Goal: Task Accomplishment & Management: Manage account settings

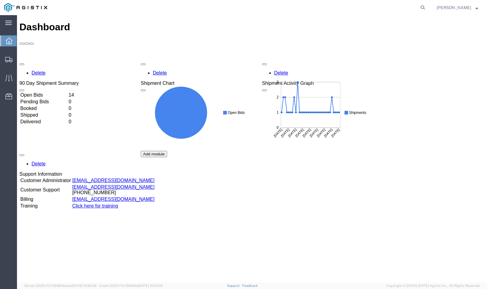
click at [68, 92] on td "Open Bids" at bounding box center [44, 95] width 48 height 6
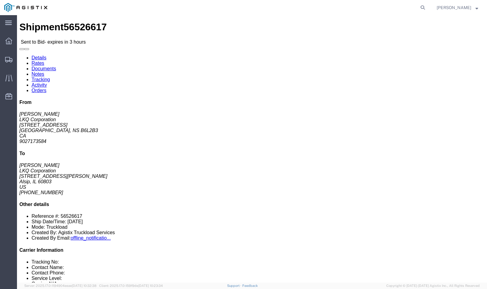
click link "Enter / Modify Bid"
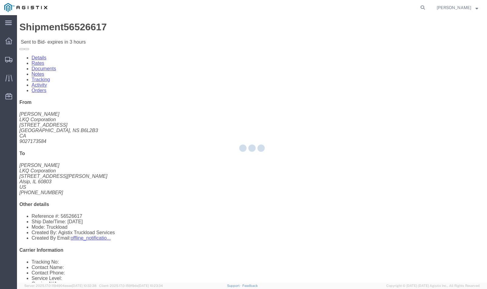
select select "20693"
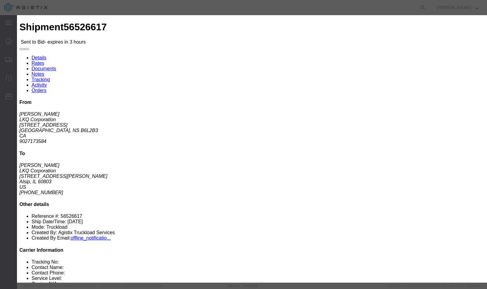
click input "text"
type input "Mactrans"
click input "number"
type input "2595"
click button "Submit"
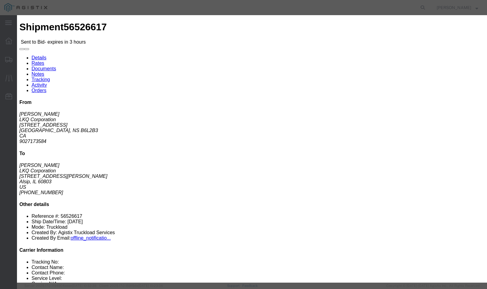
click select "Select Rail TL Standard 3 - 5 Day"
select select "39102"
click select "Select Rail TL Standard 3 - 5 Day"
click button "Submit"
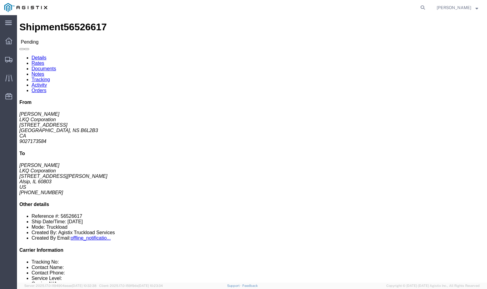
click button "Enter / Modify Bid"
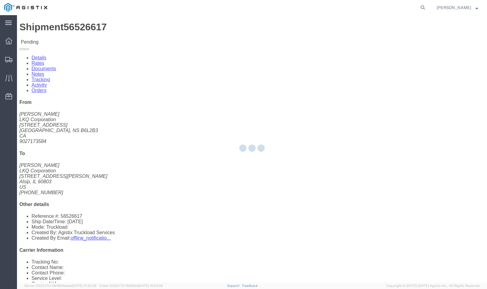
select select "20693"
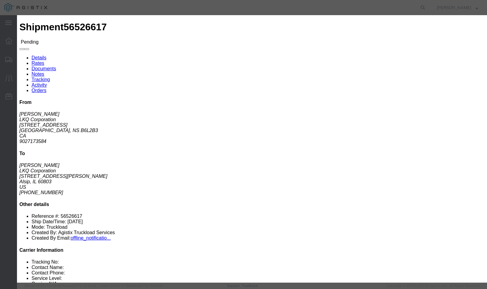
click link "Mactrans - Mactrans Logistics - TL Standard 3 - 5 Day"
drag, startPoint x: 362, startPoint y: 127, endPoint x: 319, endPoint y: 123, distance: 43.2
click div "Select 2 Day Service 3 Axle Winch Truck 3 to 5 Day Service 96L Domestic Flat Ra…"
type input "2495"
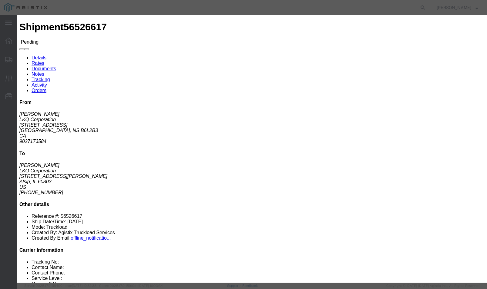
click button "Submit"
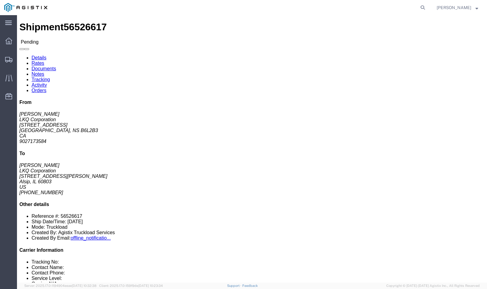
click button "Enter / Modify Bid"
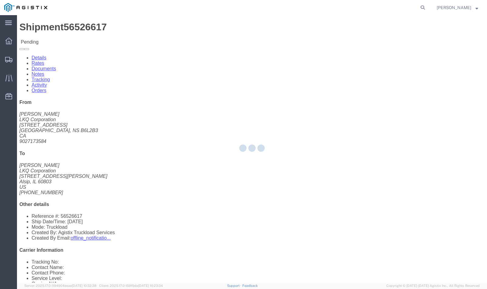
select select "20693"
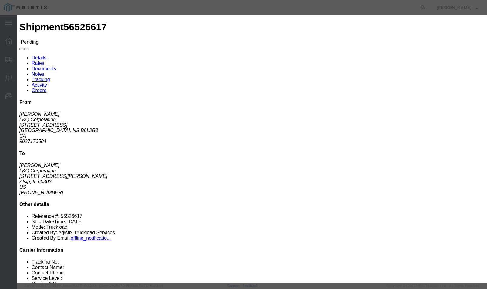
click link "Mactrans - Mactrans Logistics - TL Standard 3 - 5 Day"
click icon "button"
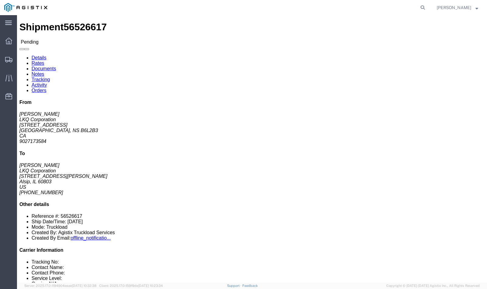
click button "Enter / Modify Bid"
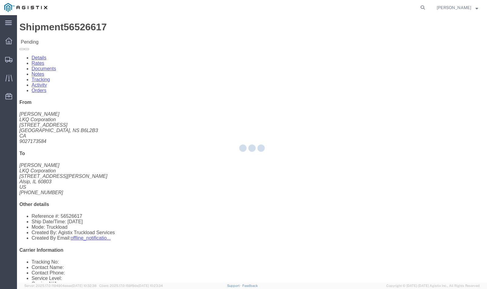
select select "20693"
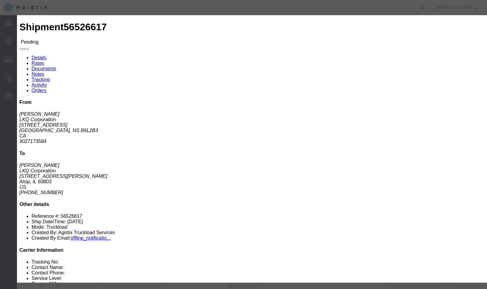
click link "Mactrans - Mactrans Logistics - TL Standard 3 - 5 Day"
click icon "button"
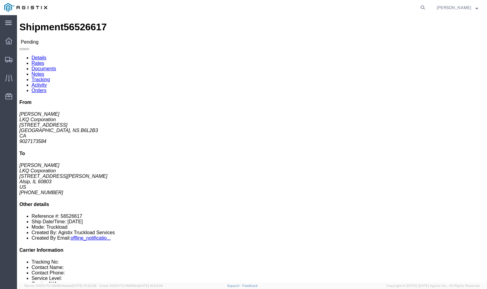
click span "56526617"
copy span "56526617"
click button "Enter / Modify Bid"
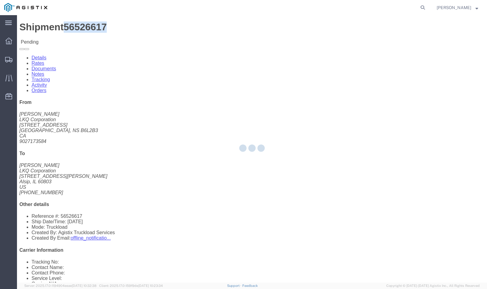
select select "20693"
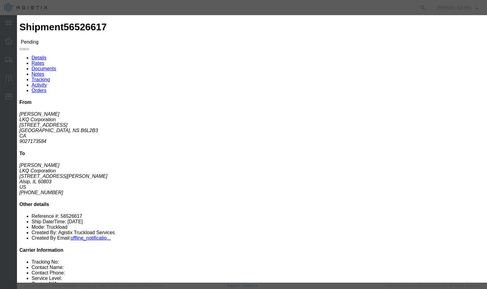
click li "Mactrans - Mactrans Logistics - TL Standard 3 - 5 Day"
click link "Mactrans - Mactrans Logistics - TL Standard 3 - 5 Day"
drag, startPoint x: 360, startPoint y: 124, endPoint x: 327, endPoint y: 123, distance: 33.1
click div "Select 2 Day Service 3 Axle Winch Truck 3 to 5 Day Service 96L Domestic Flat Ra…"
type input "2350"
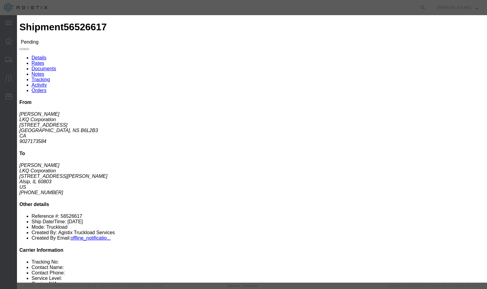
click button "Submit"
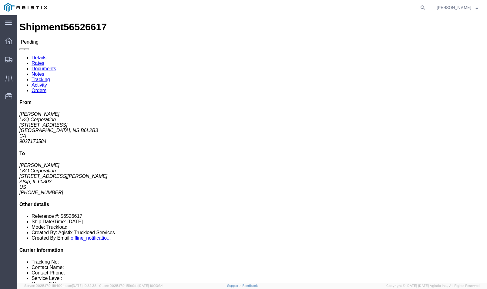
click button "Enter / Modify Bid"
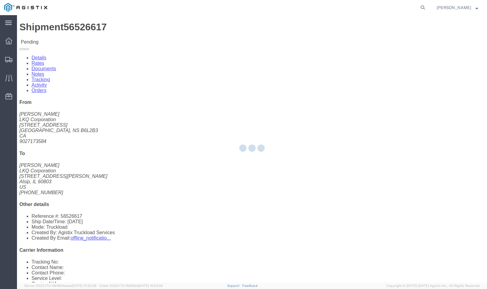
select select "20693"
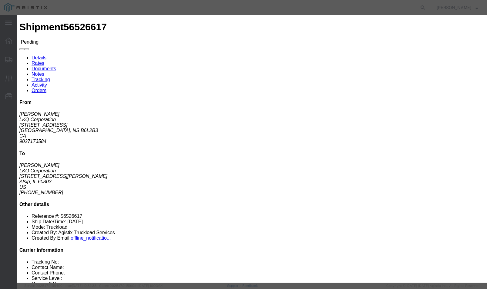
click div "Previous Bids Click a bid below to modify it or add a new bid in the form below…"
click link "Mactrans - Mactrans Logistics - TL Standard 3 - 5 Day"
click div
click button "Close"
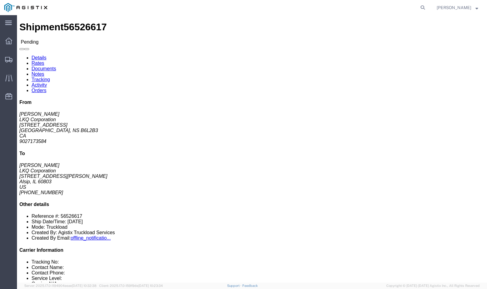
click button "Enter / Modify Bid"
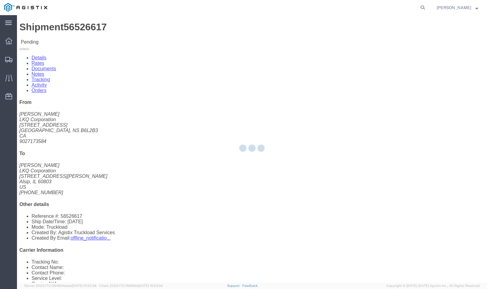
select select "20693"
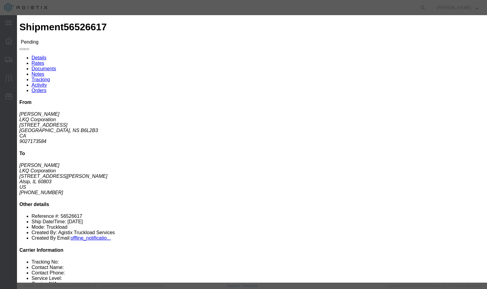
click icon "button"
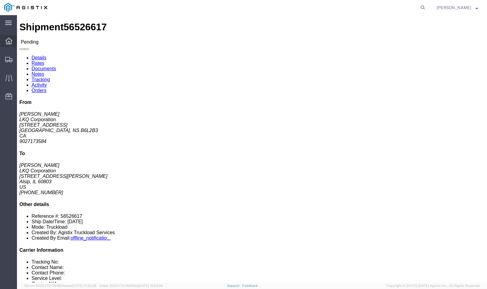
click at [9, 43] on icon at bounding box center [8, 41] width 7 height 7
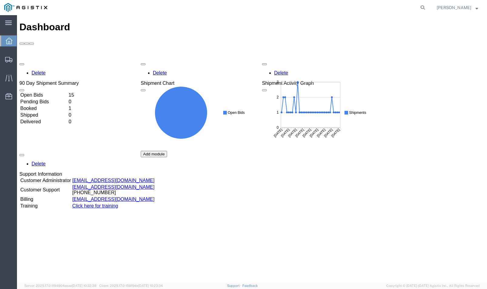
click at [68, 105] on td "Booked" at bounding box center [44, 108] width 48 height 6
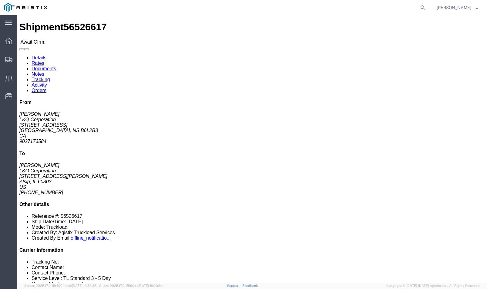
click link "Confirm"
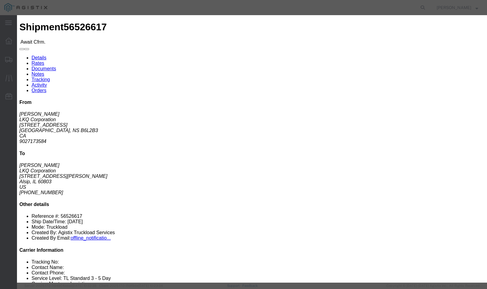
click input "checkbox"
checkbox input "true"
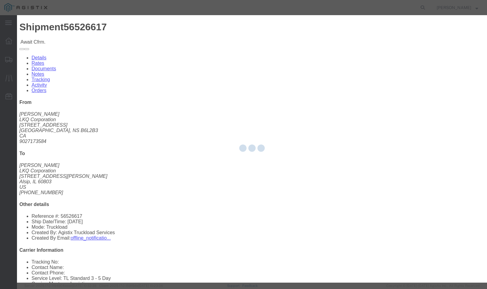
type input "[PERSON_NAME]"
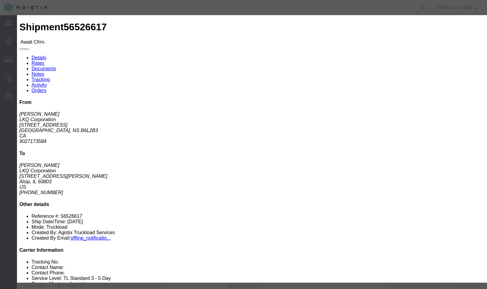
click input "text"
type input "56526617"
click button "Submit"
click fieldset "Confirmation Details Use my profile Bill of Lading Number 56526617 Person Monit…"
click input "text"
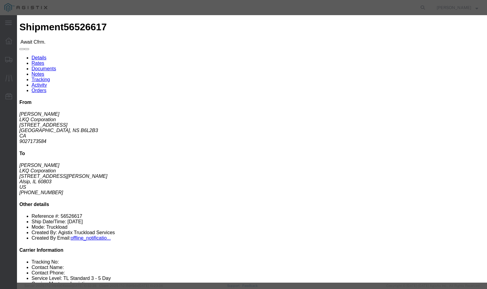
type input "6473089760"
drag, startPoint x: 363, startPoint y: 211, endPoint x: 371, endPoint y: 205, distance: 9.8
click div "Submit Close"
click button "Submit"
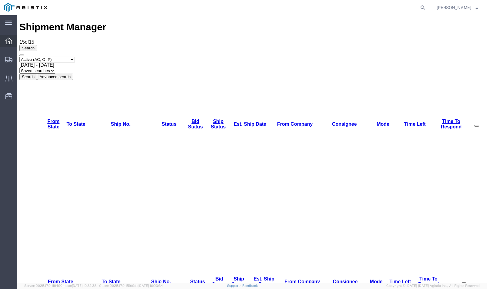
click at [16, 44] on div at bounding box center [8, 41] width 17 height 12
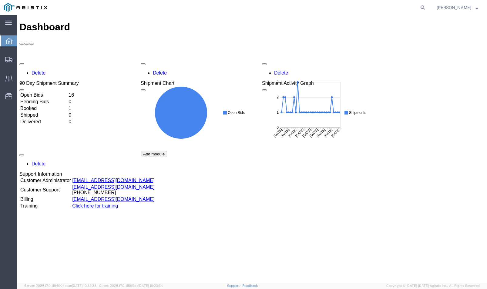
click at [68, 105] on td "Booked" at bounding box center [44, 108] width 48 height 6
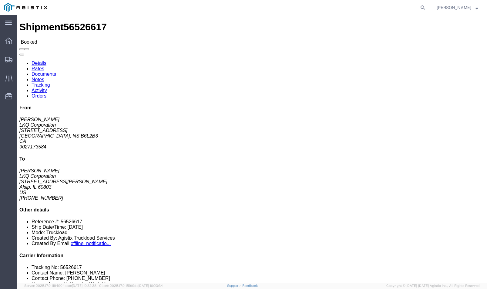
click div "29 Pallet(s) Standard (Not Stackable) Total weight: 36669.00 LBS Carton count: …"
click div "Ship From LKQ Corporation ([PERSON_NAME]) [STREET_ADDRESS] 9027173584 [EMAIL_AD…"
click address "LKQ Corporation ([PERSON_NAME]) [STREET_ADDRESS][PERSON_NAME] [GEOGRAPHIC_DATA]…"
drag, startPoint x: 148, startPoint y: 118, endPoint x: 146, endPoint y: 116, distance: 3.2
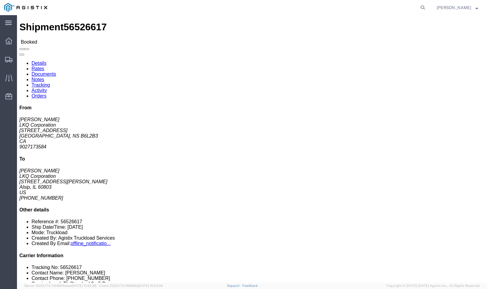
click h4 "Routing & Vehicle Information"
drag, startPoint x: 6, startPoint y: 40, endPoint x: 98, endPoint y: 84, distance: 101.3
click div "Shipment Detail Ship From LKQ Corporation ([PERSON_NAME]) [STREET_ADDRESS][GEOG…"
click address "LKQ Corporation ([PERSON_NAME]) [STREET_ADDRESS][PERSON_NAME] [GEOGRAPHIC_DATA]…"
drag, startPoint x: 180, startPoint y: 115, endPoint x: 183, endPoint y: 114, distance: 3.4
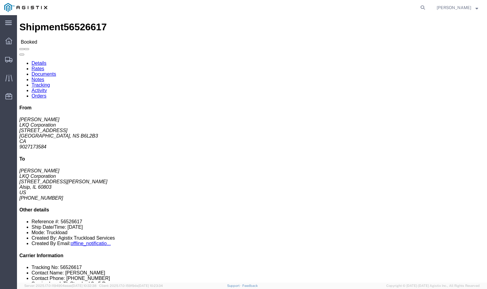
click h4 "Routing & Vehicle Information"
click div "29 Pallet(s) Standard (Not Stackable) Total weight: 36669.00 LBS Carton count: …"
click li "Transit status: Awaiting Pick-Up"
click div "Package Information Total shipment is made up of 29 packages containing 29 piec…"
click div "Leg 1 - Truckload Vehicle 1: Standard Dry Van (53 Feet) Number of trucks: 1"
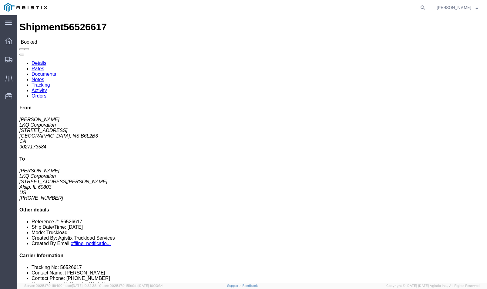
click div "Shipment Detail Ship From LKQ Corporation ([PERSON_NAME]) [STREET_ADDRESS][GEOG…"
drag, startPoint x: 7, startPoint y: 49, endPoint x: 139, endPoint y: 101, distance: 141.5
click div "Ship From LKQ Corporation ([PERSON_NAME]) [STREET_ADDRESS] 9027173584 [EMAIL_AD…"
copy div "Ship From LKQ Corporation ([PERSON_NAME]) [STREET_ADDRESS] 9027173584 [EMAIL_AD…"
click b "56526617"
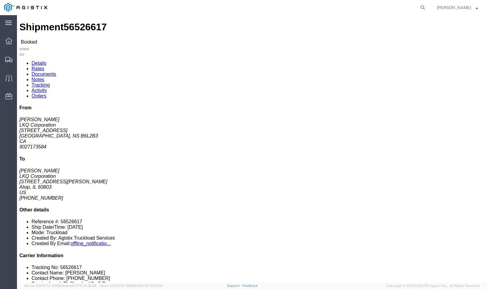
click b "56526617"
copy b "56526617"
drag, startPoint x: 320, startPoint y: 64, endPoint x: 264, endPoint y: 65, distance: 56.1
click div "References Bill Of Lading: 56526617 Purchase Order: 975-0085 Edit References Se…"
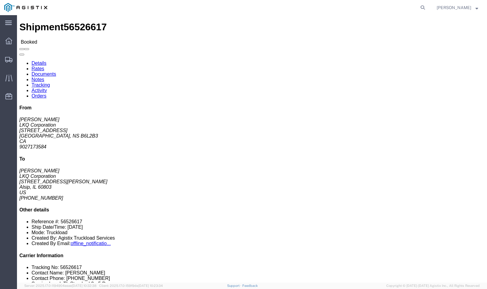
click icon "Purchase Order:"
drag, startPoint x: 266, startPoint y: 65, endPoint x: 313, endPoint y: 65, distance: 46.7
click span "Purchase Order: 975-0085"
copy icon "Purchase Order:"
click b "975-0085"
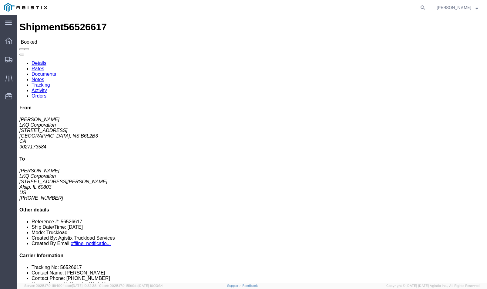
click b "975-0085"
drag, startPoint x: 316, startPoint y: 65, endPoint x: 300, endPoint y: 67, distance: 16.6
click b "975-0085"
